Goal: Book appointment/travel/reservation

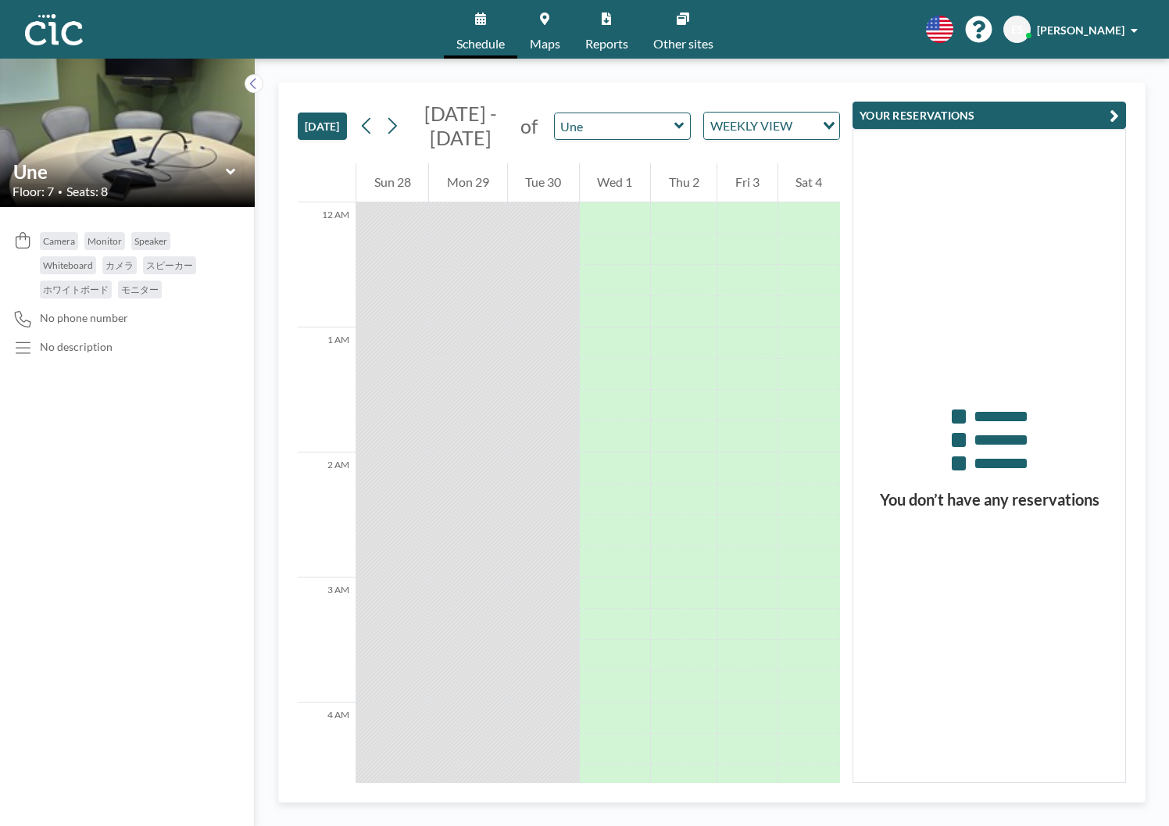
scroll to position [1844, 0]
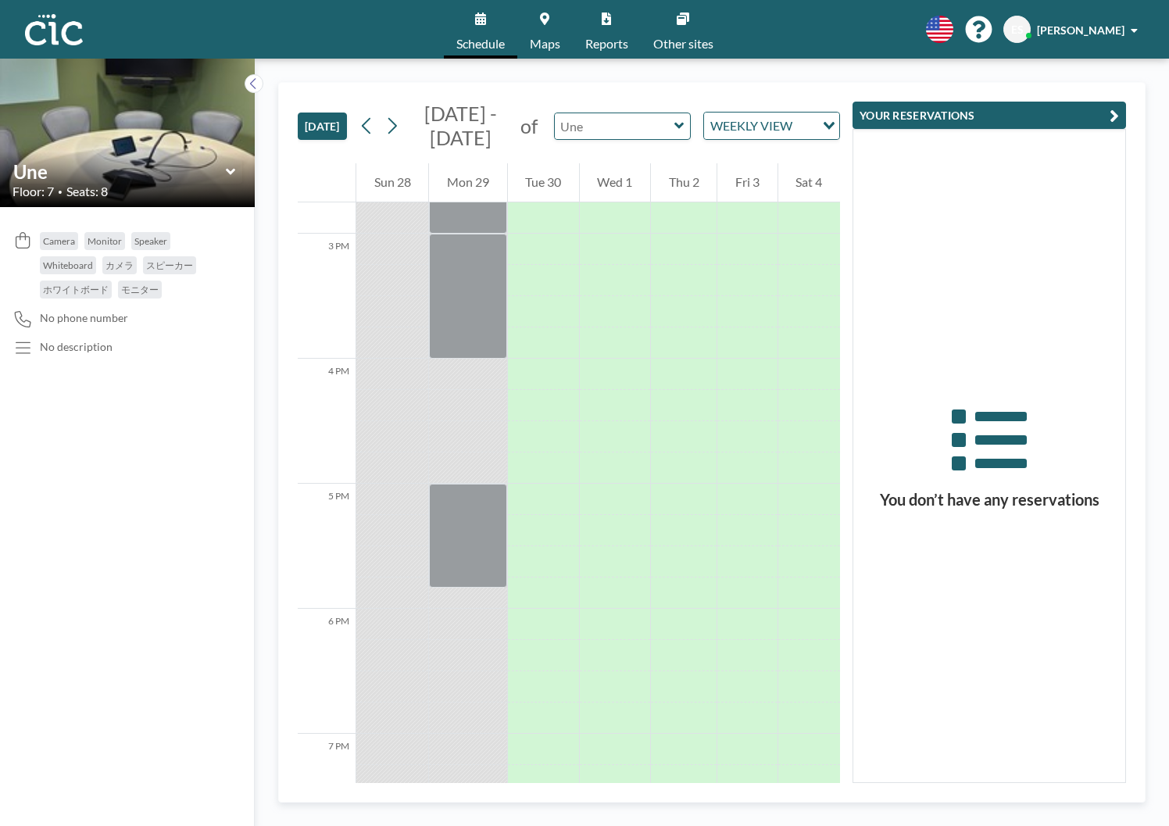
click at [607, 123] on input "text" at bounding box center [615, 126] width 120 height 26
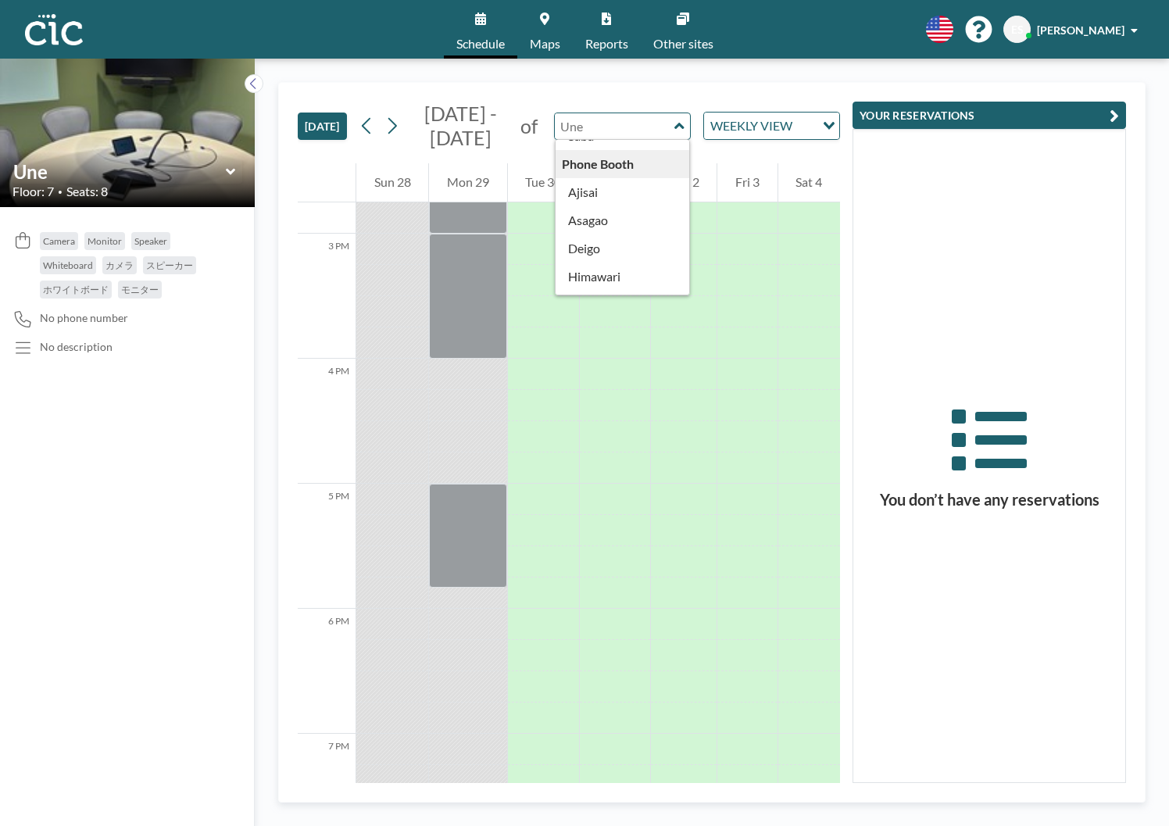
scroll to position [301, 0]
type input "Ajisai"
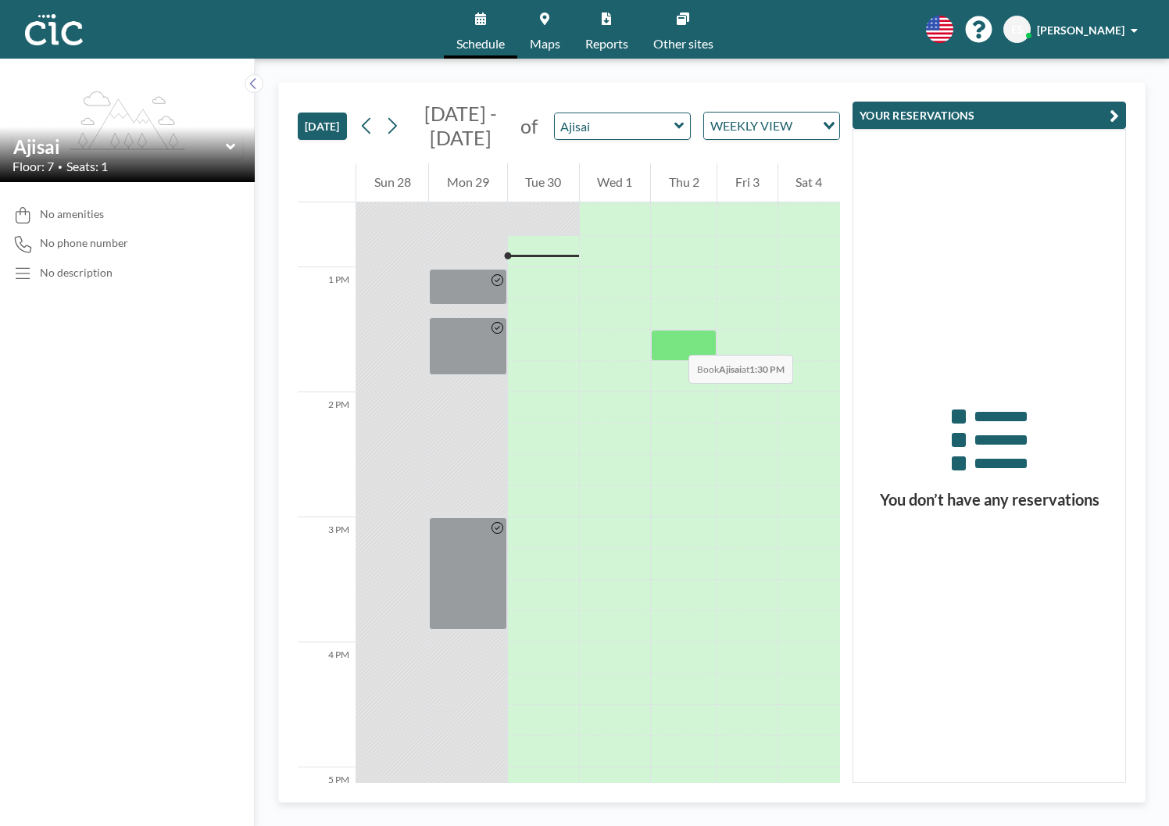
scroll to position [1563, 0]
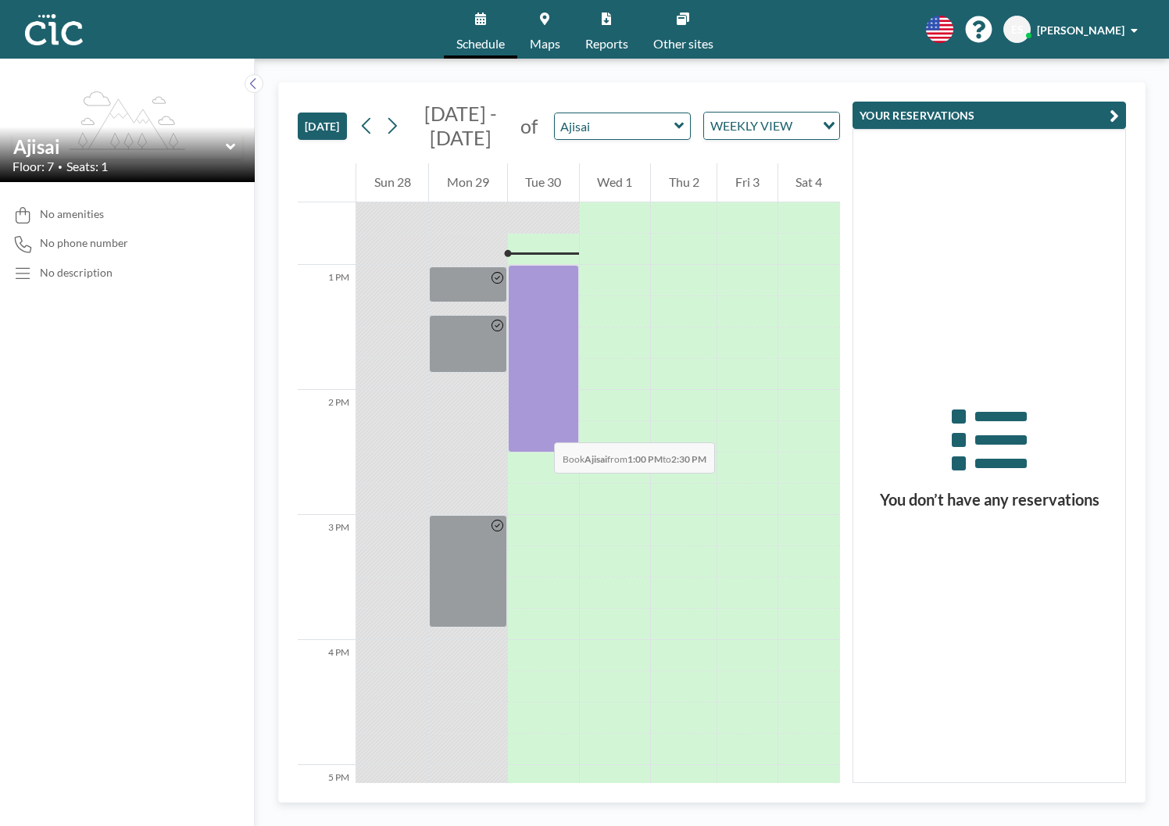
drag, startPoint x: 569, startPoint y: 266, endPoint x: 538, endPoint y: 427, distance: 163.8
click at [538, 427] on div at bounding box center [543, 359] width 71 height 188
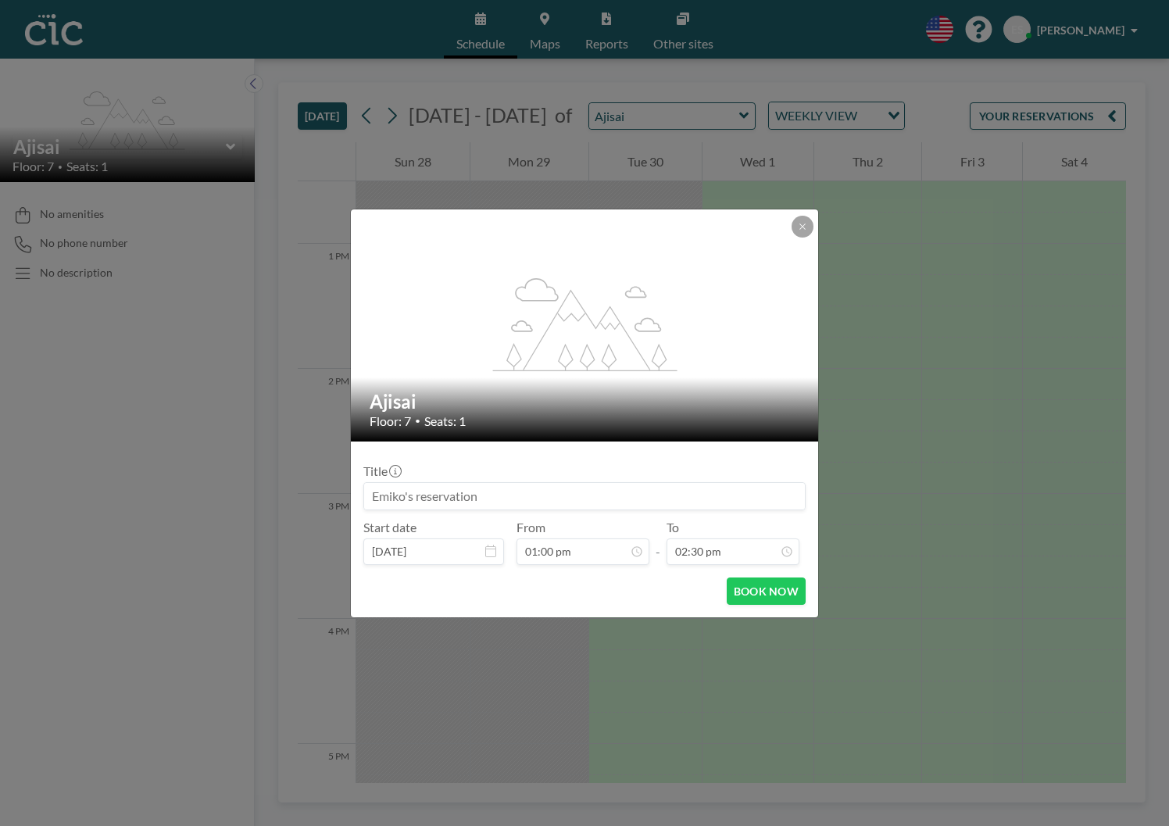
click at [479, 502] on input at bounding box center [584, 496] width 441 height 27
type input "Fukuoka Now"
click at [777, 595] on button "BOOK NOW" at bounding box center [766, 590] width 79 height 27
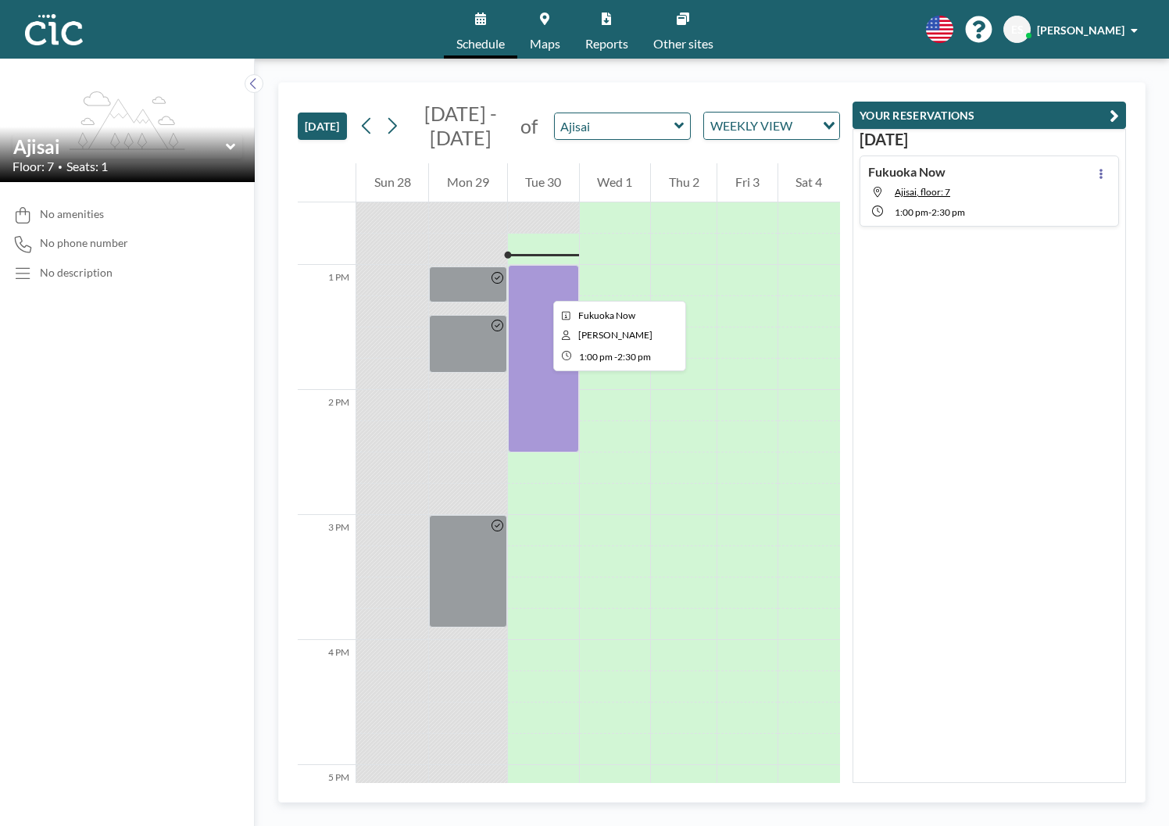
drag, startPoint x: 541, startPoint y: 269, endPoint x: 541, endPoint y: 286, distance: 17.2
click at [541, 286] on div at bounding box center [543, 359] width 71 height 188
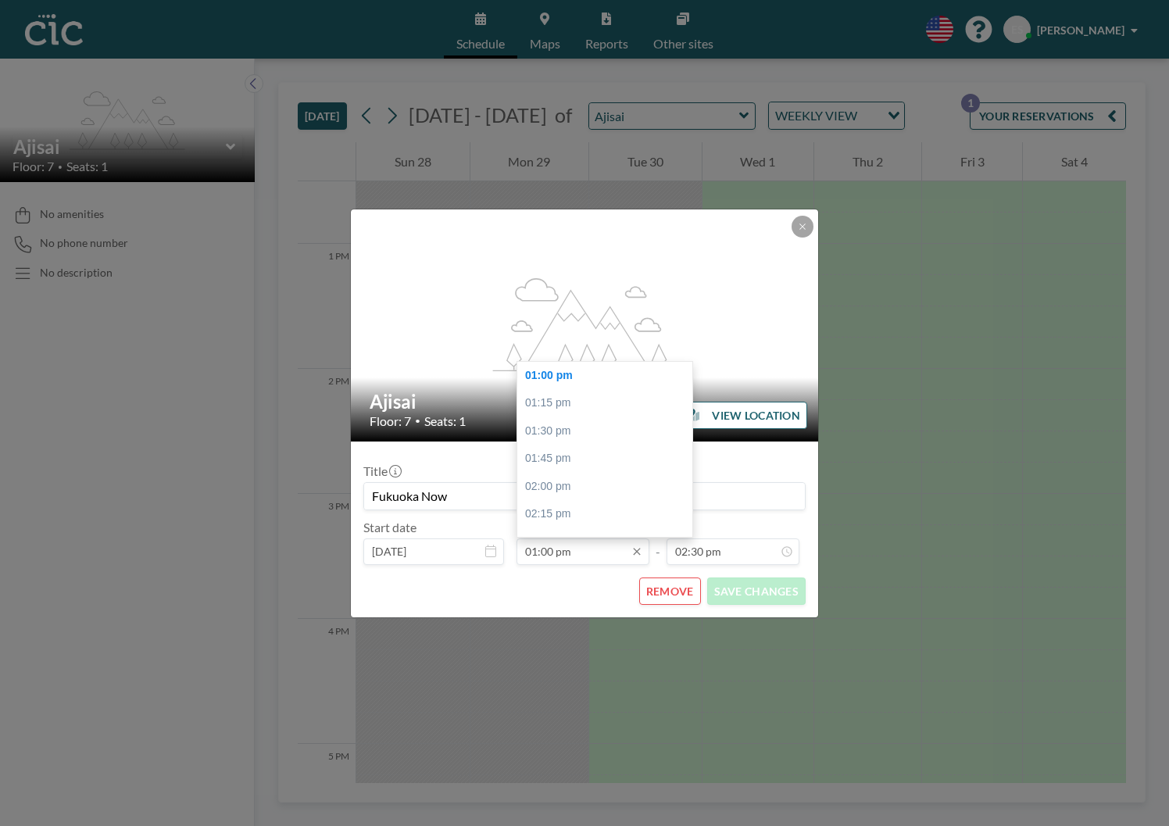
click at [545, 552] on input "01:00 pm" at bounding box center [582, 551] width 133 height 27
click at [583, 429] on div "01:30 pm" at bounding box center [604, 431] width 175 height 28
type input "01:30 pm"
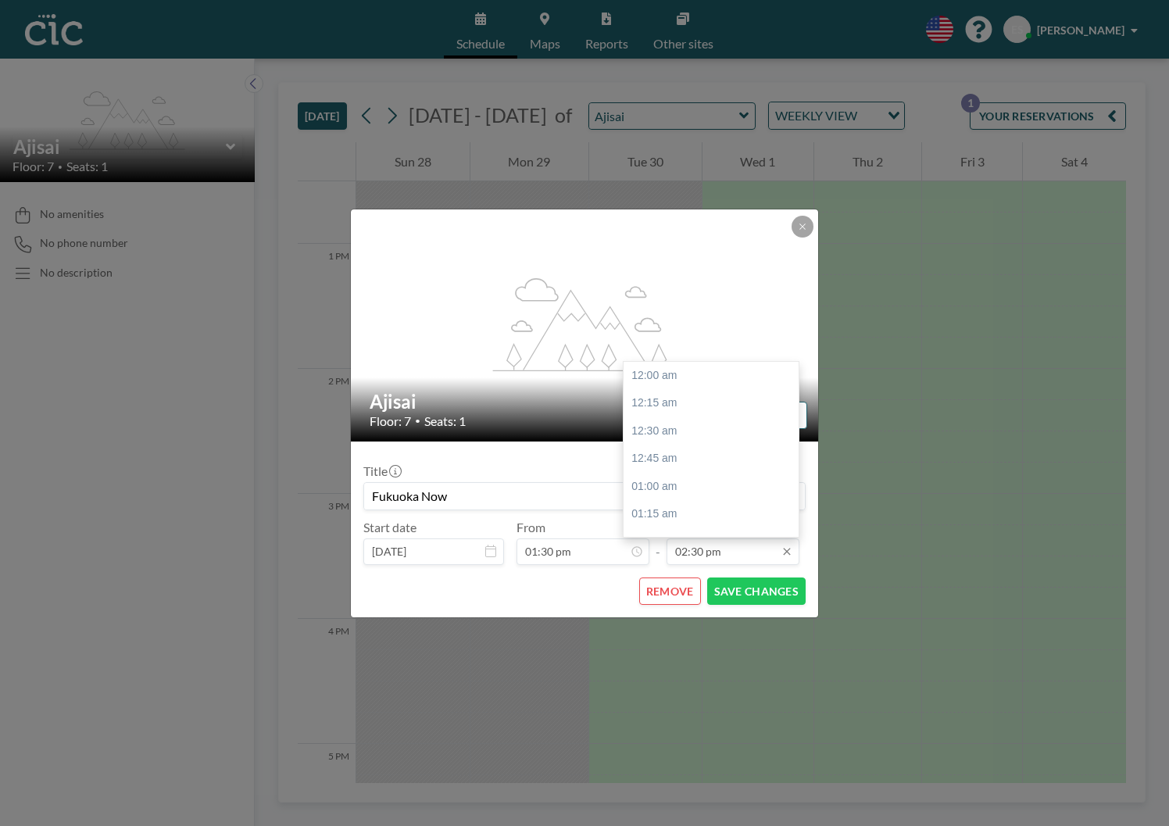
scroll to position [1613, 0]
click at [724, 551] on input "02:30 pm" at bounding box center [733, 551] width 133 height 27
click at [682, 430] on div "03:00 pm" at bounding box center [711, 431] width 175 height 28
type input "03:00 pm"
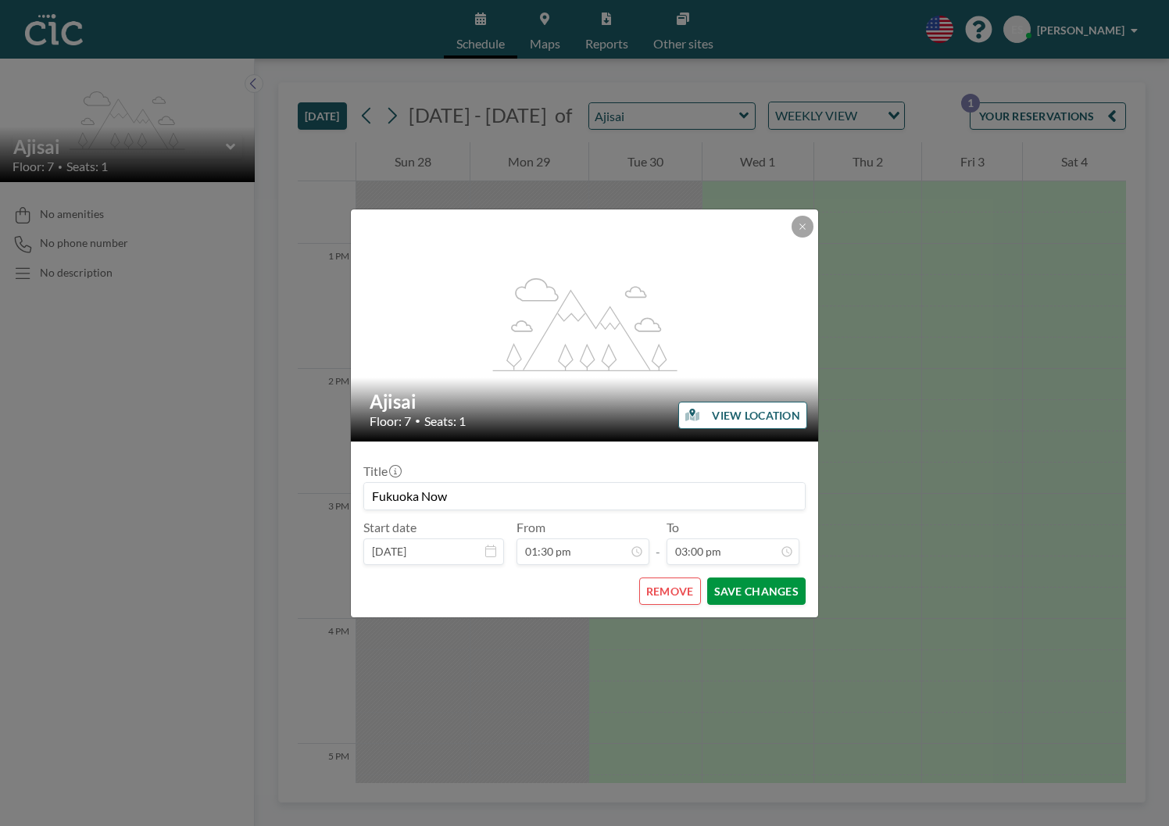
scroll to position [1669, 0]
drag, startPoint x: 754, startPoint y: 590, endPoint x: 774, endPoint y: 592, distance: 19.6
click at [755, 590] on button "SAVE CHANGES" at bounding box center [756, 590] width 98 height 27
